Goal: Task Accomplishment & Management: Use online tool/utility

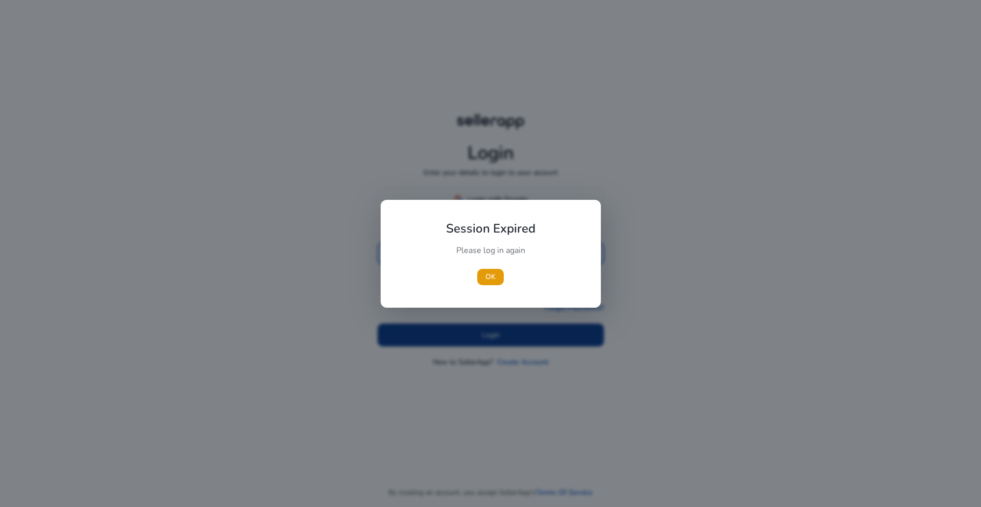
type input "**********"
click at [339, 325] on div at bounding box center [490, 253] width 981 height 507
click at [495, 281] on span "button" at bounding box center [490, 277] width 27 height 25
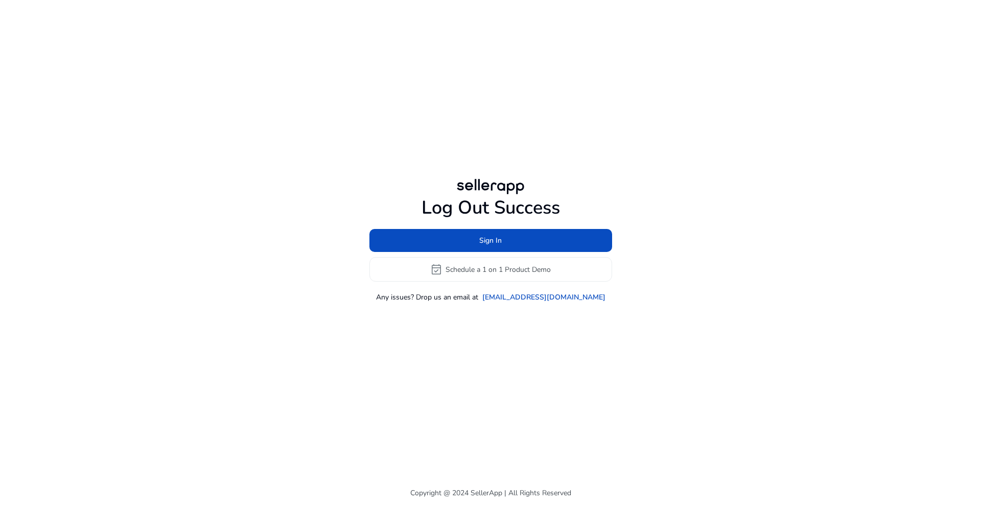
click at [368, 321] on div "Log Out Success Sign In event_available Schedule a 1 on 1 Product Demo Any issu…" at bounding box center [490, 239] width 587 height 479
click at [536, 227] on div "Log Out Success Sign In event_available Schedule a 1 on 1 Product Demo Any issu…" at bounding box center [490, 250] width 243 height 106
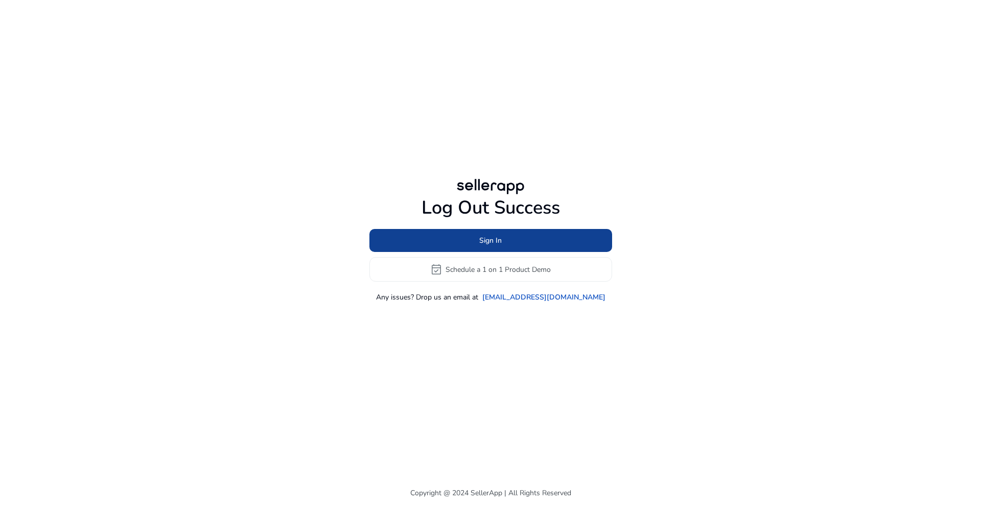
click at [534, 234] on span at bounding box center [490, 240] width 243 height 25
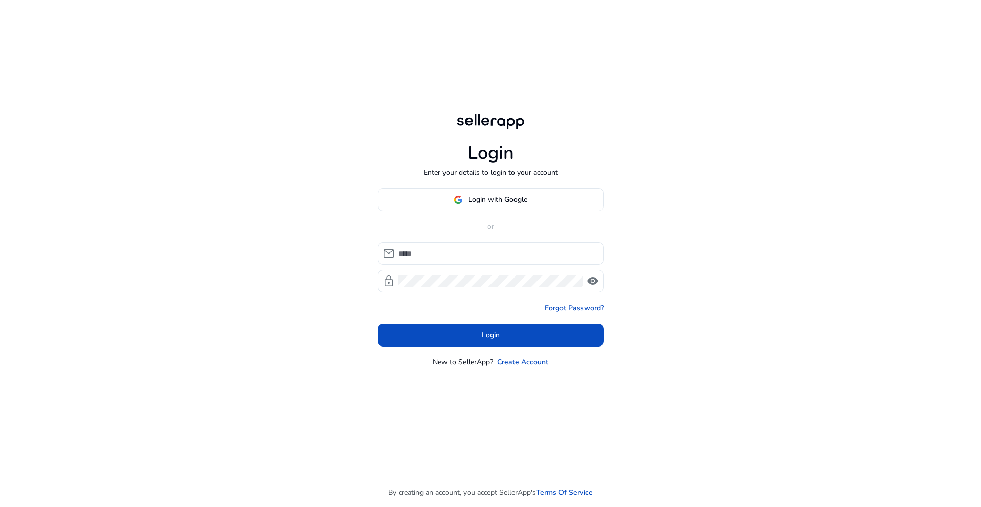
type input "**********"
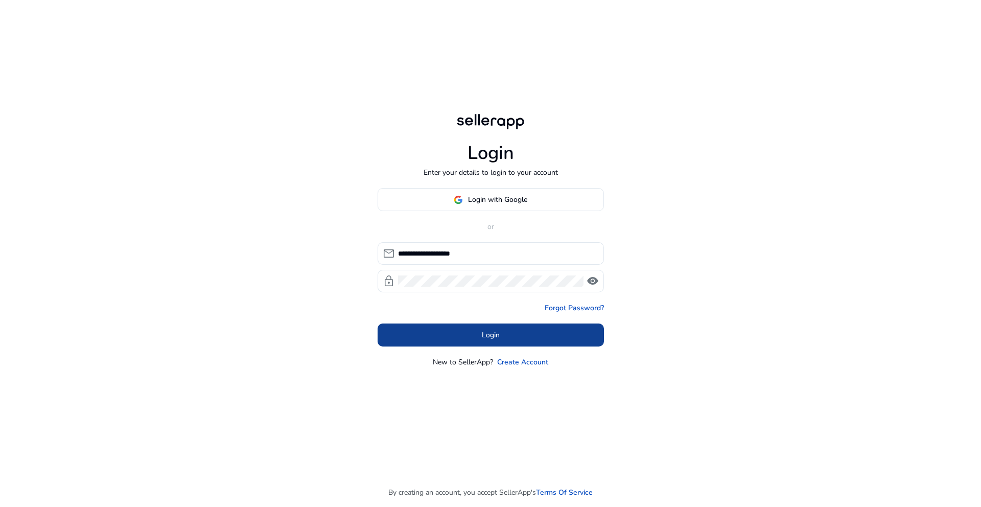
click at [472, 331] on span at bounding box center [491, 335] width 226 height 25
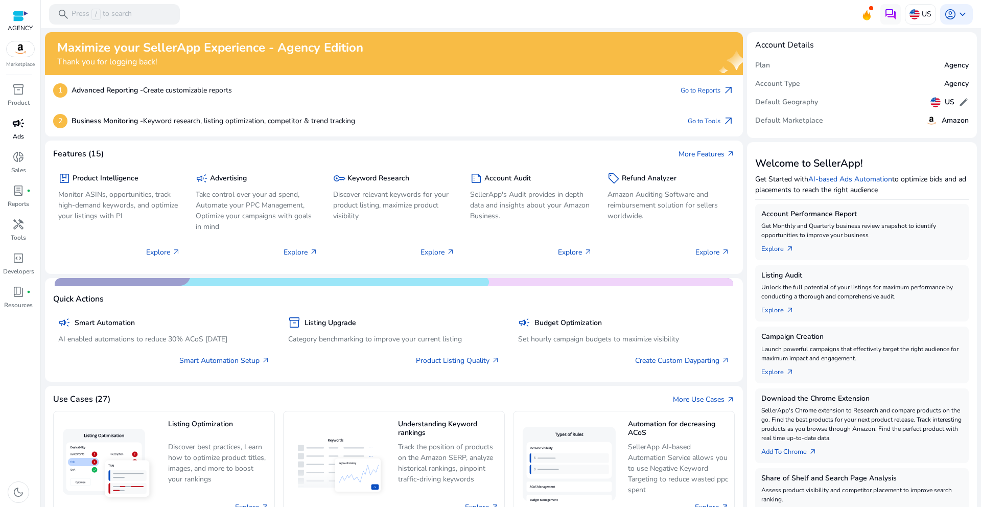
click at [15, 122] on span "campaign" at bounding box center [18, 123] width 12 height 12
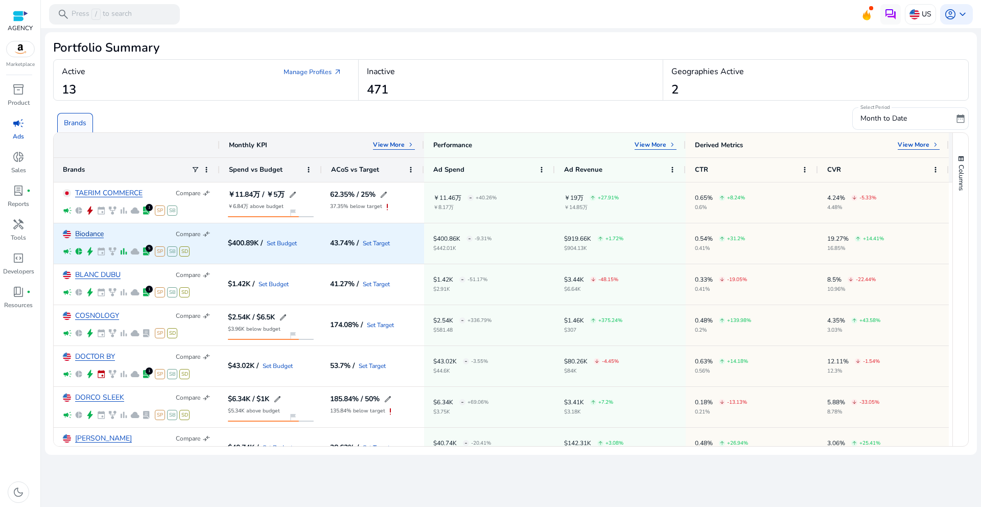
click at [98, 233] on link "Biodance" at bounding box center [89, 234] width 29 height 8
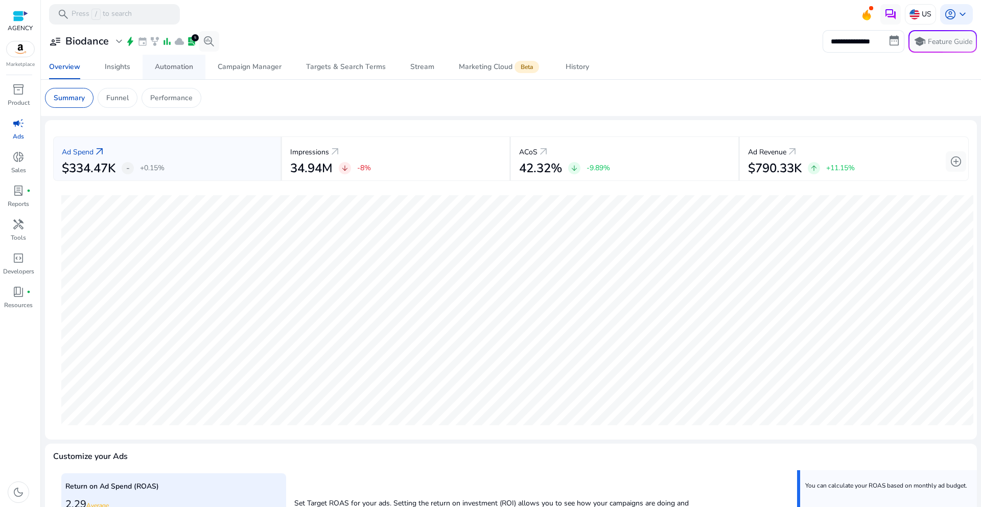
click at [173, 70] on div "Automation" at bounding box center [174, 66] width 38 height 7
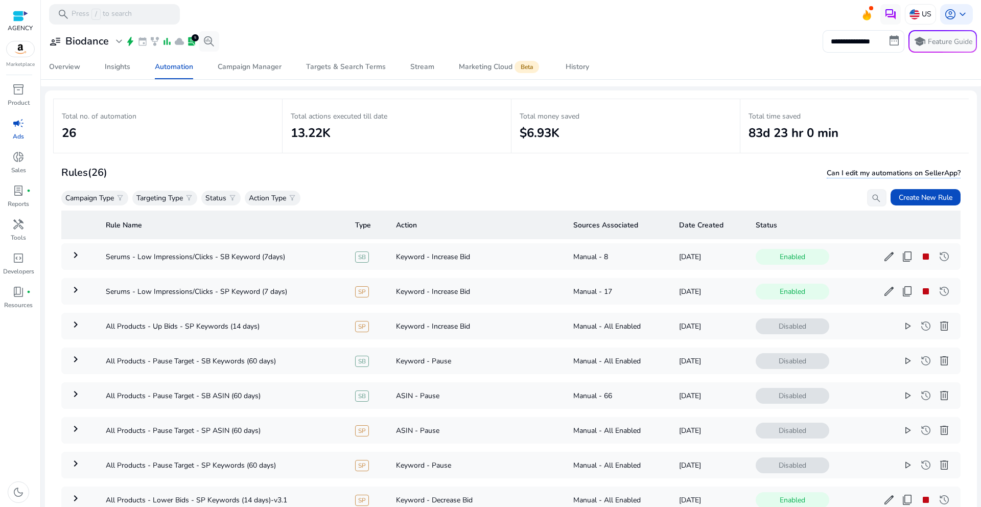
scroll to position [33, 0]
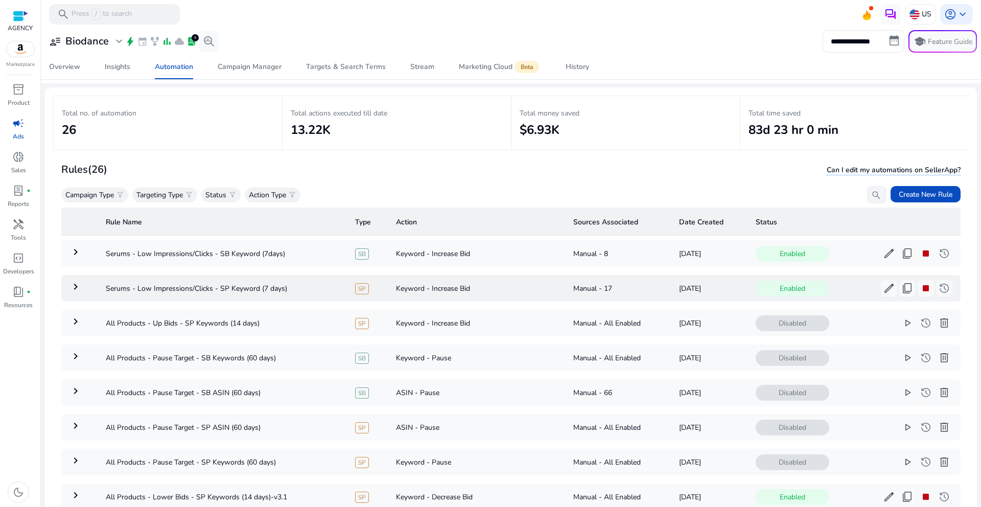
click at [73, 288] on mat-icon "keyboard_arrow_right" at bounding box center [75, 286] width 12 height 12
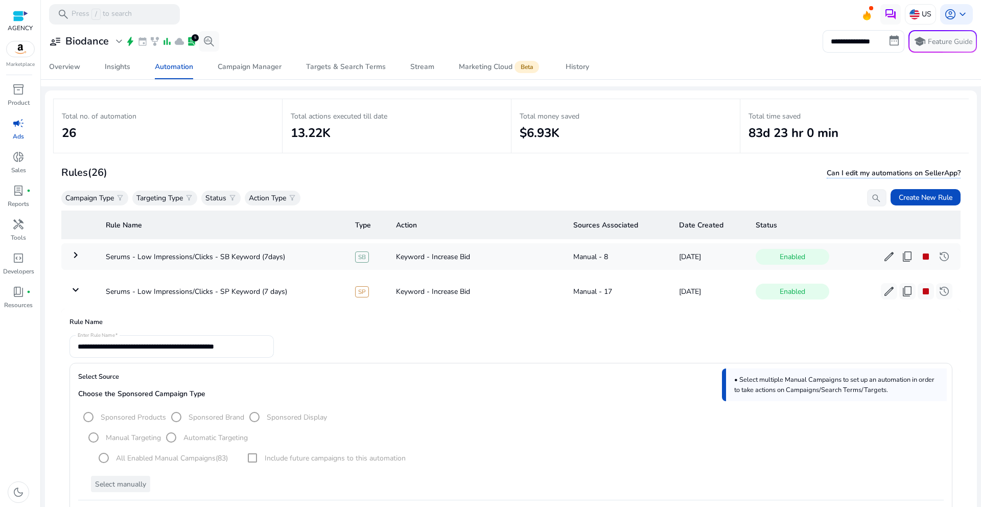
scroll to position [0, 0]
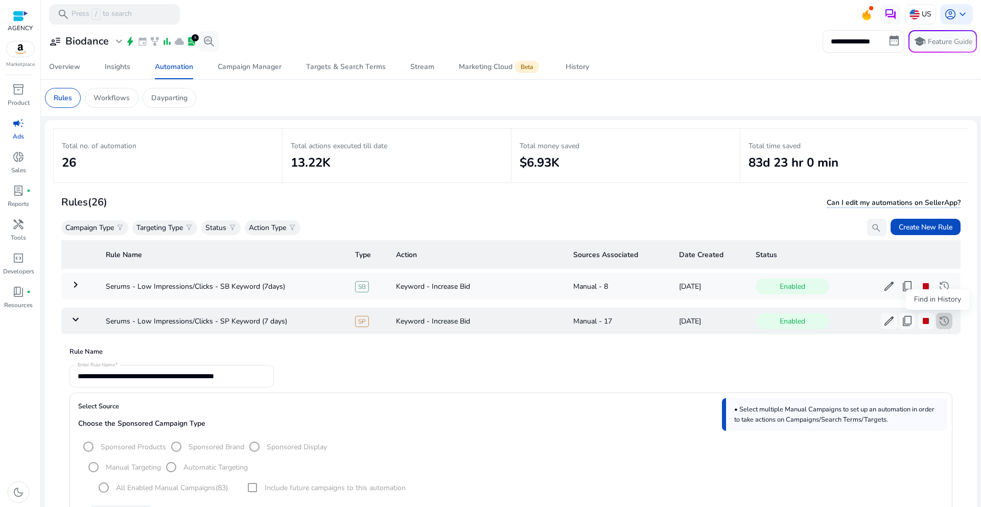
click at [940, 320] on span "history" at bounding box center [944, 321] width 12 height 12
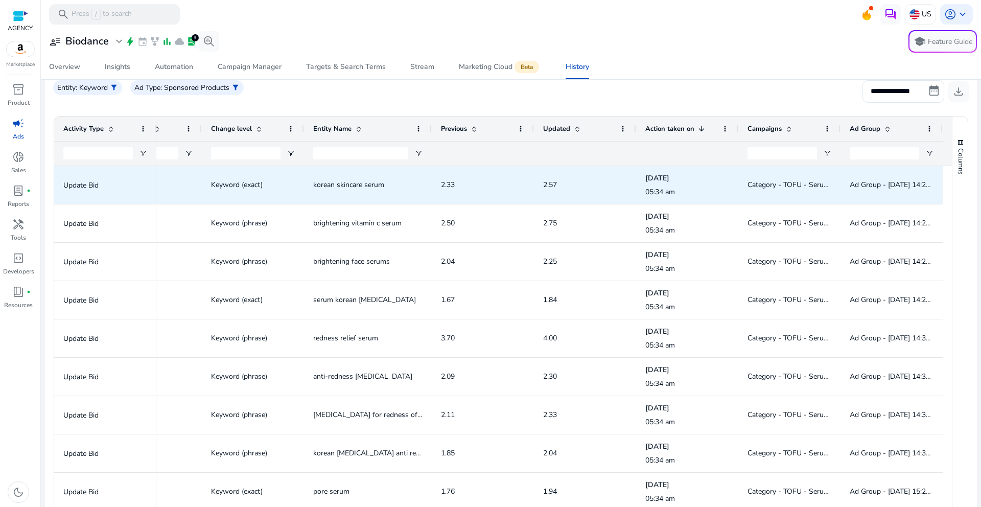
click at [775, 177] on span "Category - TOFU - Serum - ALL - SP - Exact - Korean Serum" at bounding box center [789, 184] width 84 height 21
drag, startPoint x: 743, startPoint y: 183, endPoint x: 799, endPoint y: 186, distance: 55.7
click at [800, 186] on div "Category - TOFU - Serum - ALL - SP - Exact - Korean Serum" at bounding box center [789, 185] width 102 height 38
click at [798, 187] on span "Category - TOFU - Serum - ALL - SP - Exact - Korean Serum" at bounding box center [845, 185] width 196 height 10
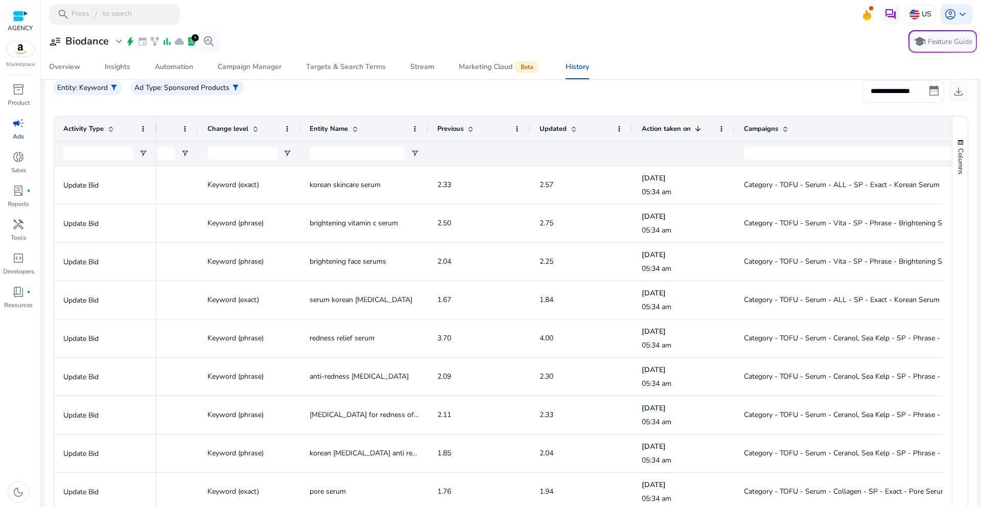
drag, startPoint x: 836, startPoint y: 127, endPoint x: 980, endPoint y: 138, distance: 144.5
click at [980, 138] on mat-sidenav-content "**********" at bounding box center [511, 253] width 940 height 507
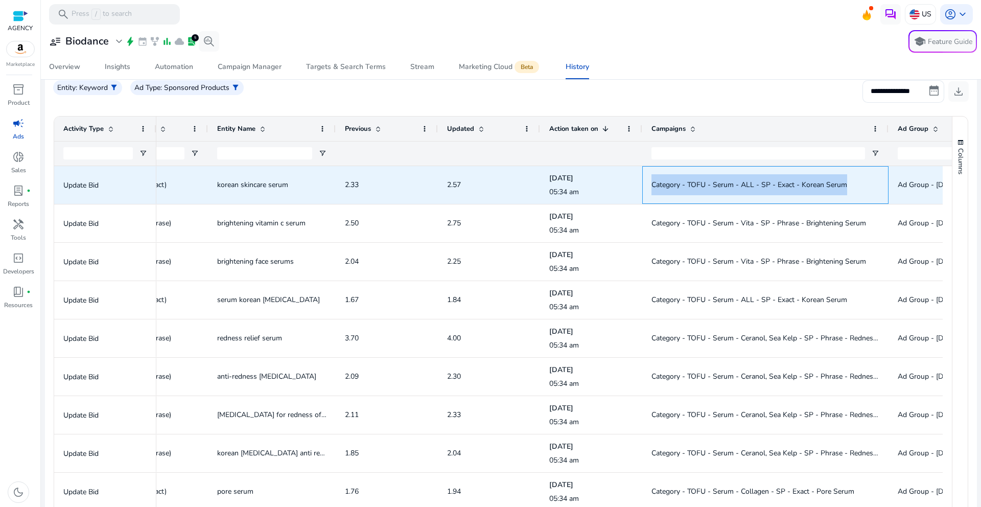
drag, startPoint x: 743, startPoint y: 186, endPoint x: 855, endPoint y: 193, distance: 112.6
click at [855, 193] on div "Category - TOFU - Serum - ALL - SP - Exact - Korean Serum" at bounding box center [765, 185] width 246 height 38
copy span "Category - TOFU - Serum - ALL - SP - Exact - Korean Serum"
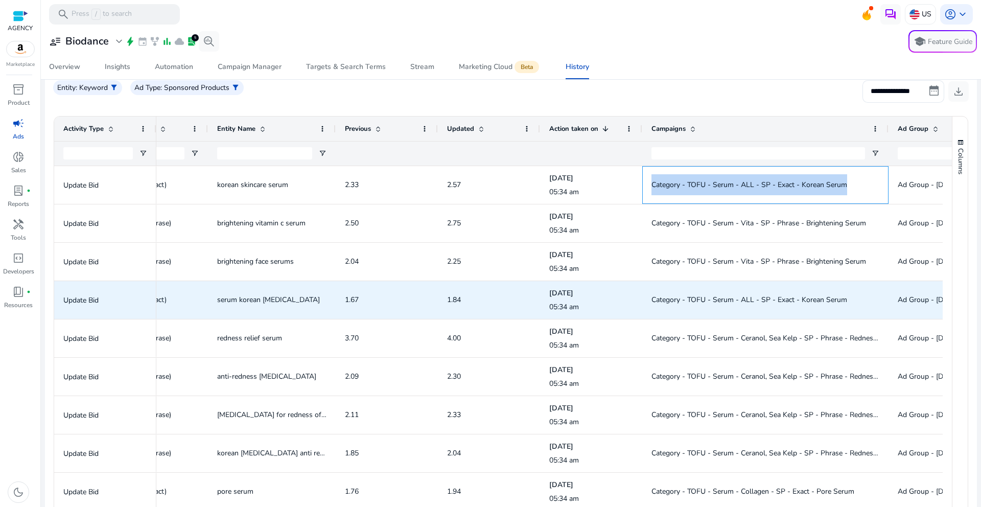
scroll to position [0, 409]
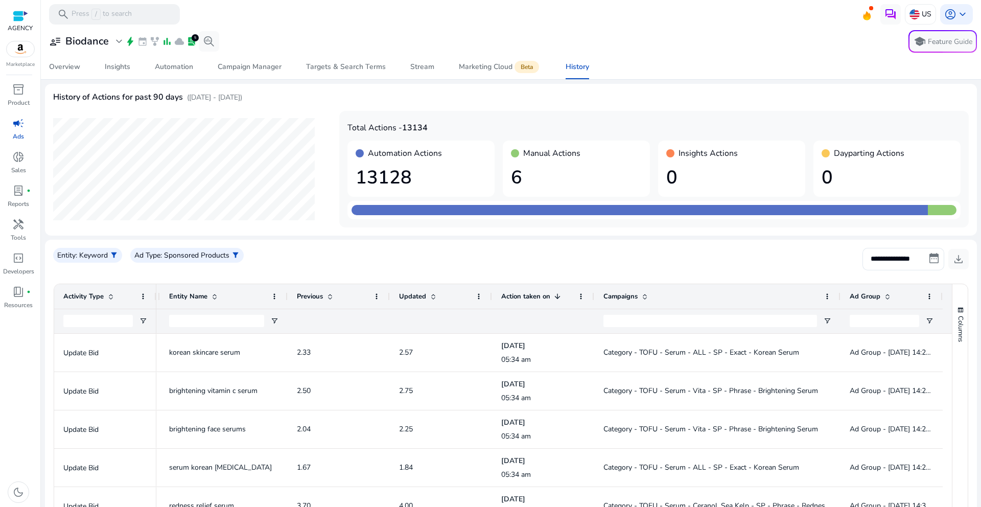
click at [495, 262] on div "**********" at bounding box center [510, 263] width 915 height 31
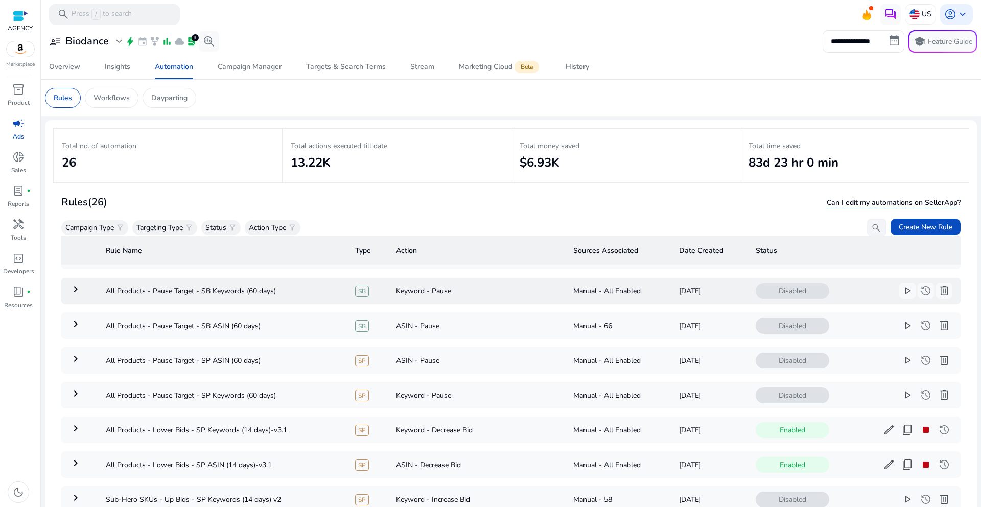
click at [81, 286] on mat-icon "keyboard_arrow_right" at bounding box center [75, 289] width 12 height 12
